Goal: Transaction & Acquisition: Purchase product/service

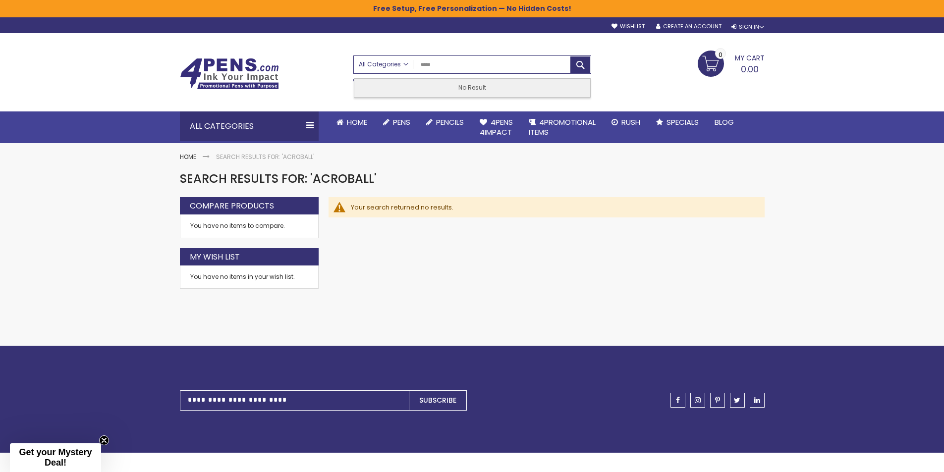
drag, startPoint x: 453, startPoint y: 61, endPoint x: 395, endPoint y: 61, distance: 57.9
click at [395, 61] on div "All Categories All Categories Pens Plastic Pens Metal Pens Grip Pens Laser Engr…" at bounding box center [472, 64] width 237 height 17
type input "****"
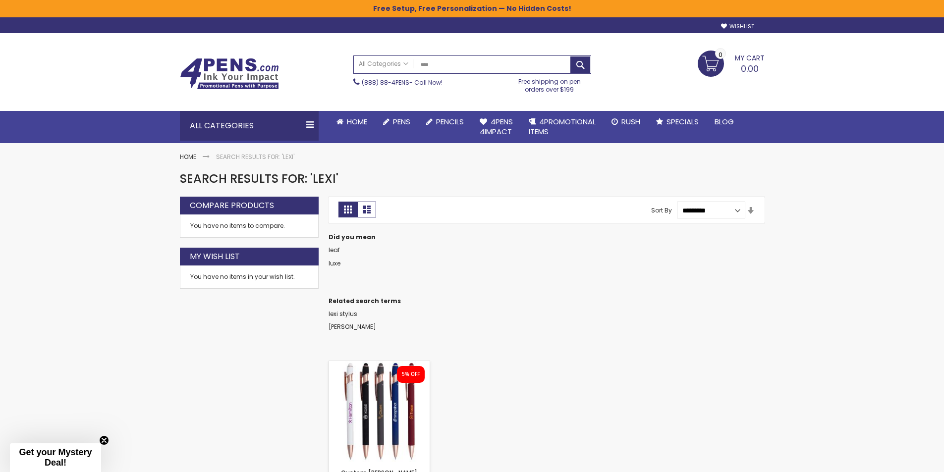
click at [393, 386] on img at bounding box center [379, 411] width 101 height 101
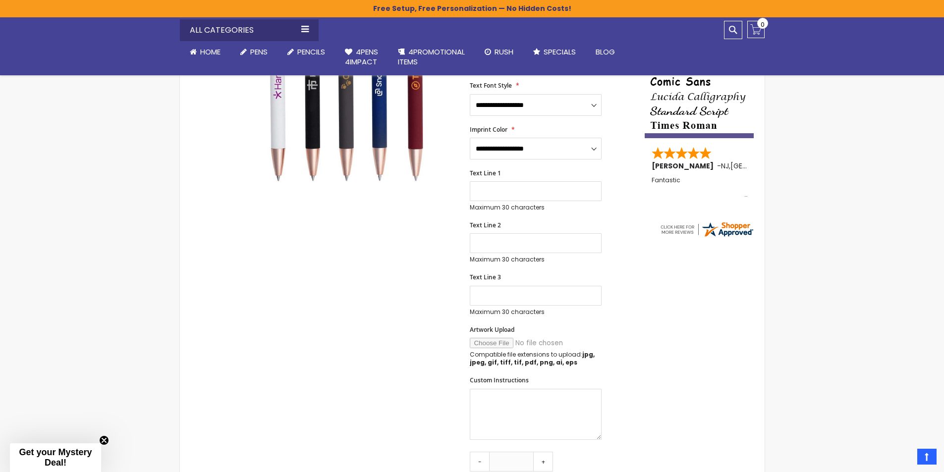
scroll to position [347, 0]
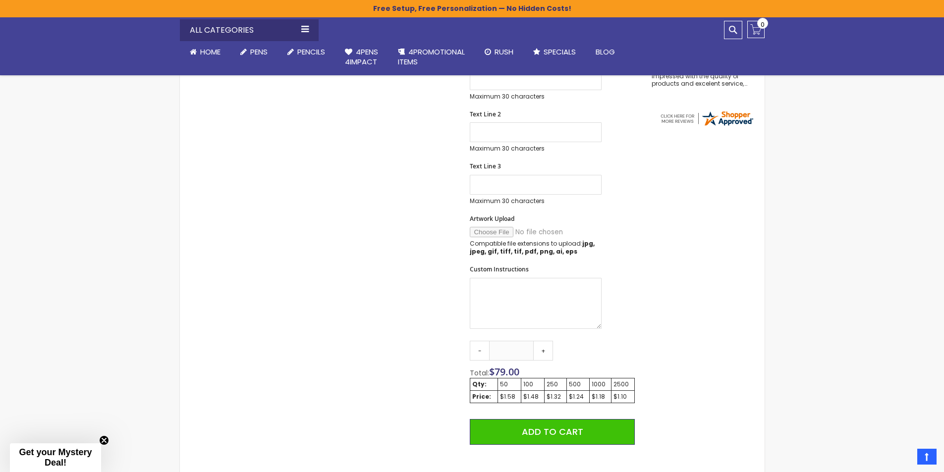
click at [379, 279] on div "Skip to the end of the images gallery 5% OFF Skip to the beginning of the image…" at bounding box center [412, 276] width 455 height 884
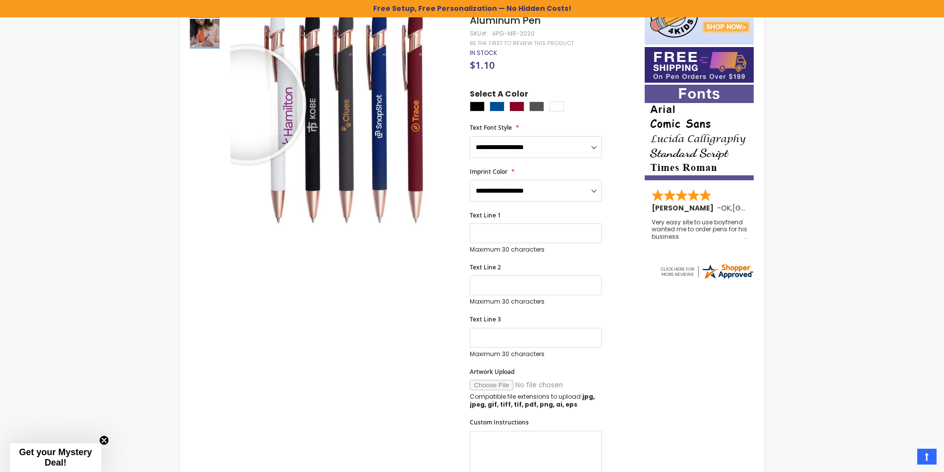
scroll to position [0, 0]
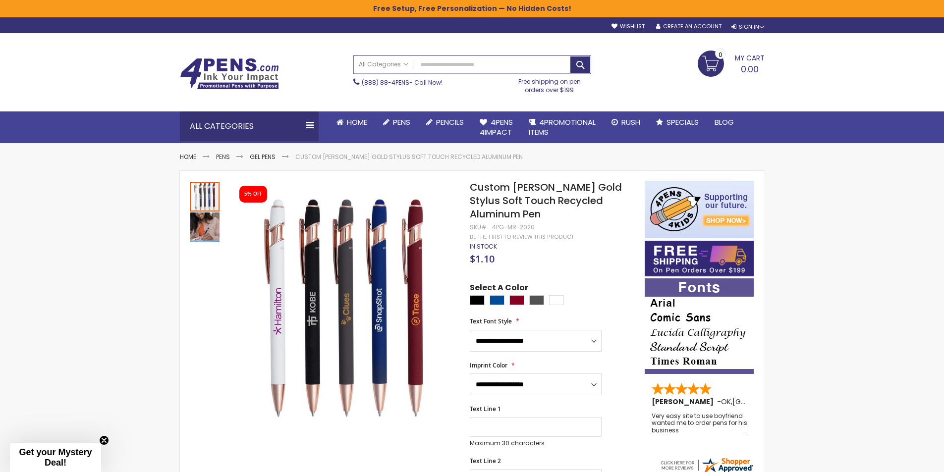
click at [455, 61] on input "Search" at bounding box center [472, 64] width 237 height 17
type input "****"
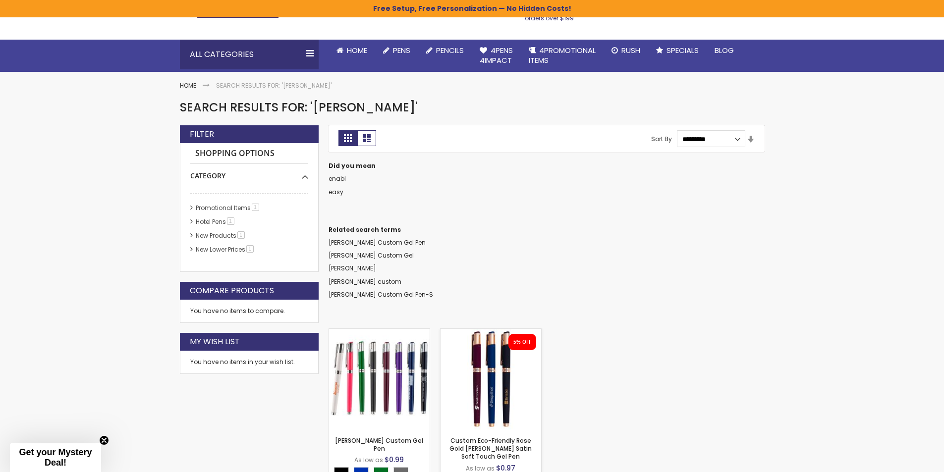
scroll to position [198, 0]
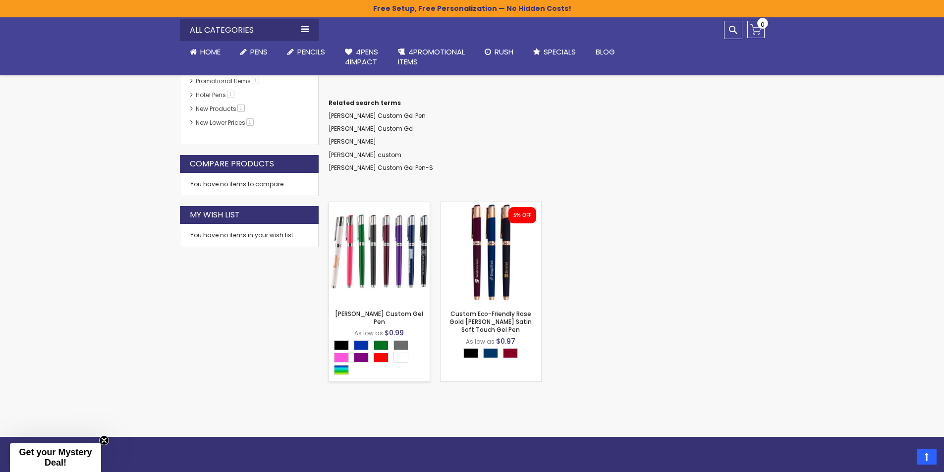
click at [409, 248] on img at bounding box center [379, 252] width 101 height 101
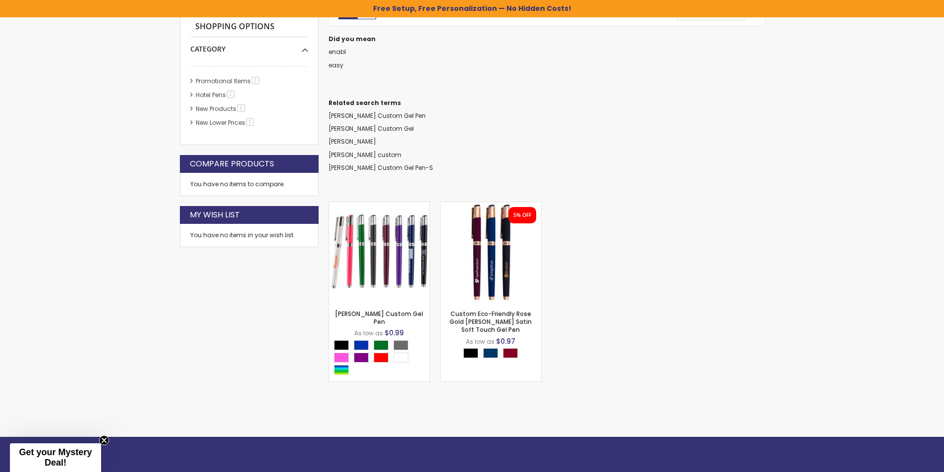
scroll to position [199, 0]
